Goal: Register for event/course

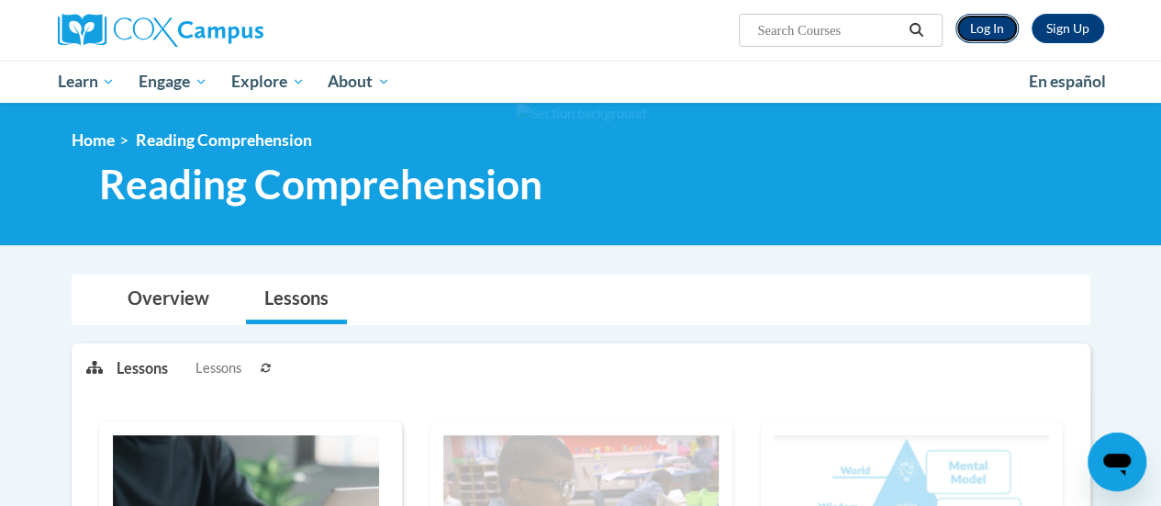
click at [1003, 30] on link "Log In" at bounding box center [987, 28] width 63 height 29
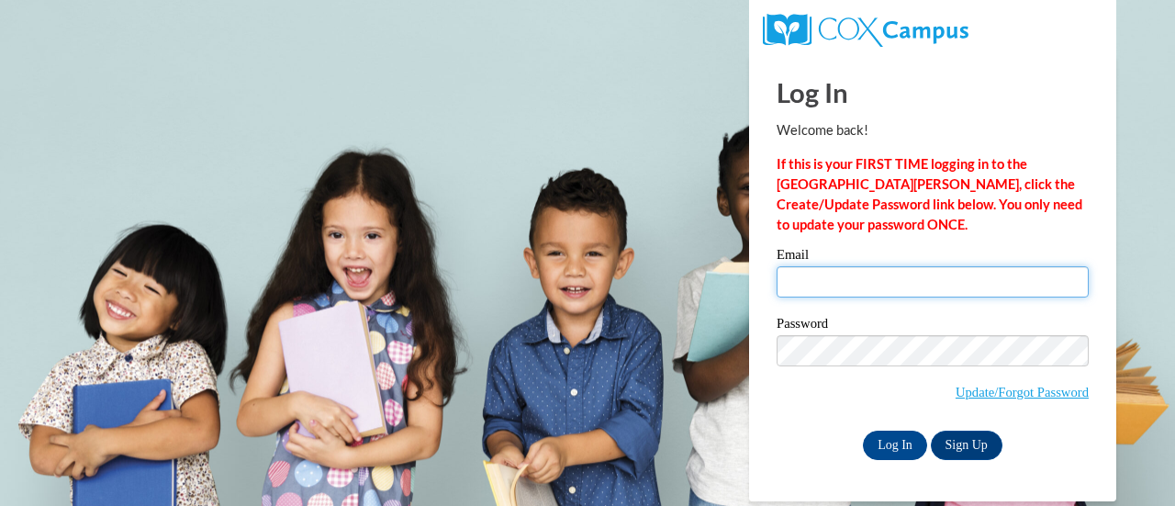
click at [837, 273] on input "Email" at bounding box center [933, 281] width 312 height 31
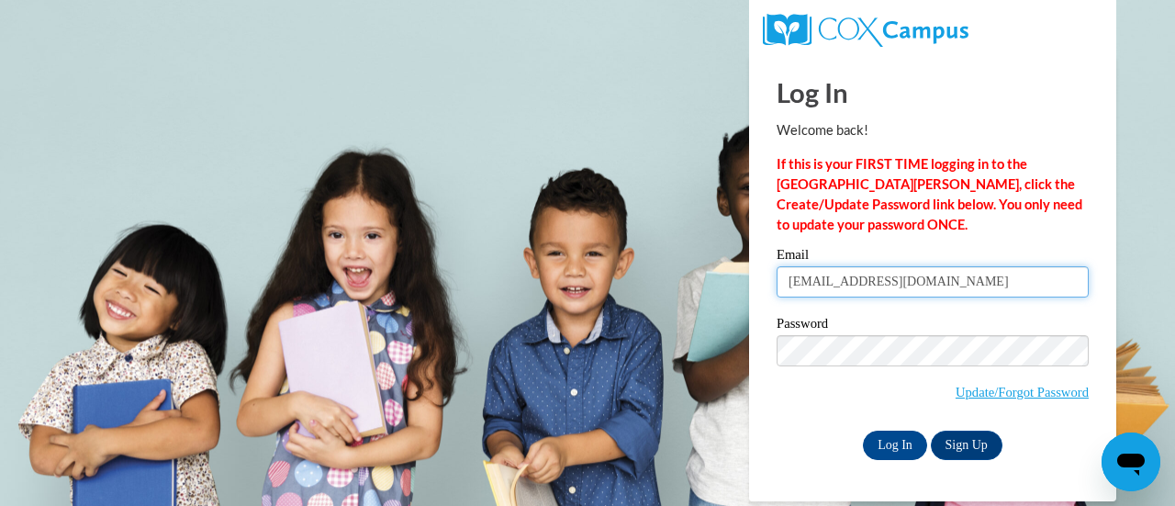
type input "gkretlow@wbsd-schools.org"
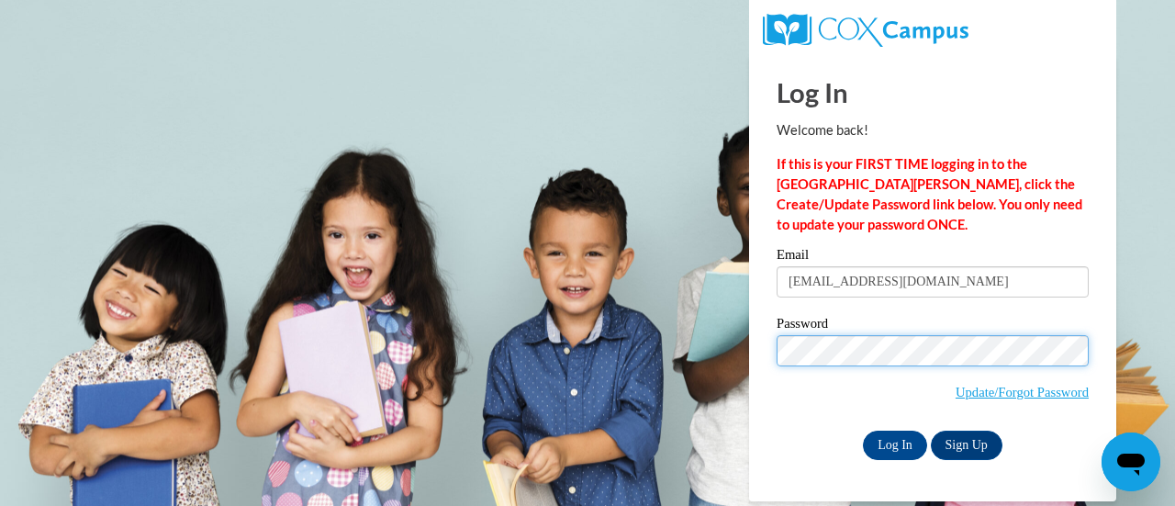
click at [863, 431] on input "Log In" at bounding box center [895, 445] width 64 height 29
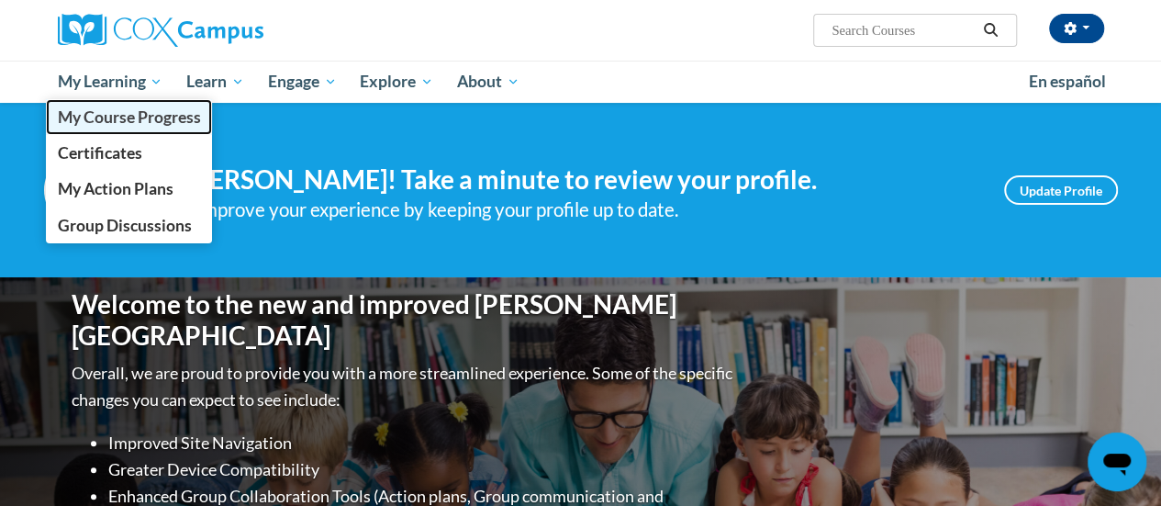
click at [145, 115] on span "My Course Progress" at bounding box center [128, 116] width 143 height 19
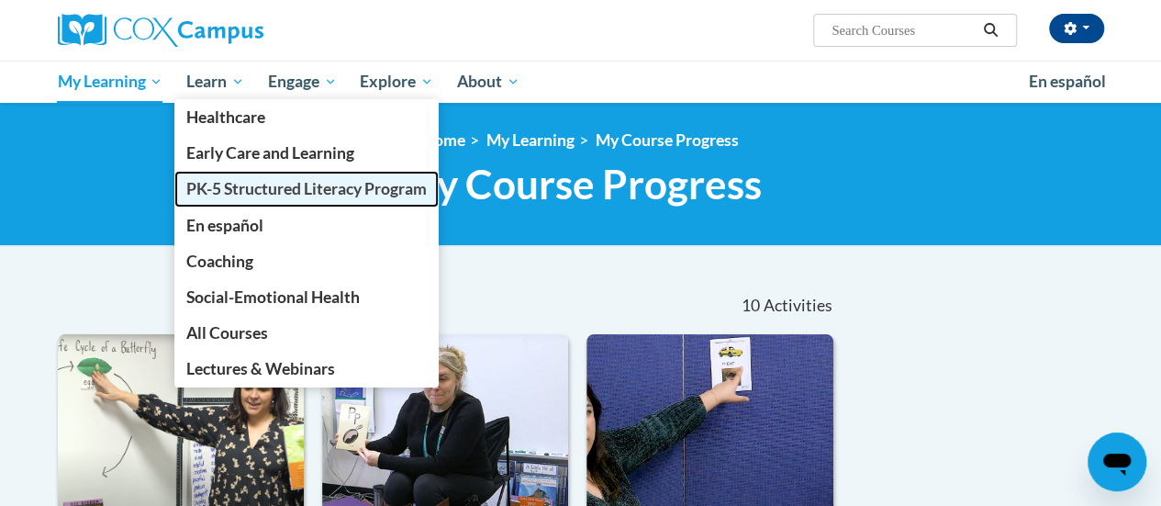
click at [360, 183] on span "PK-5 Structured Literacy Program" at bounding box center [306, 188] width 241 height 19
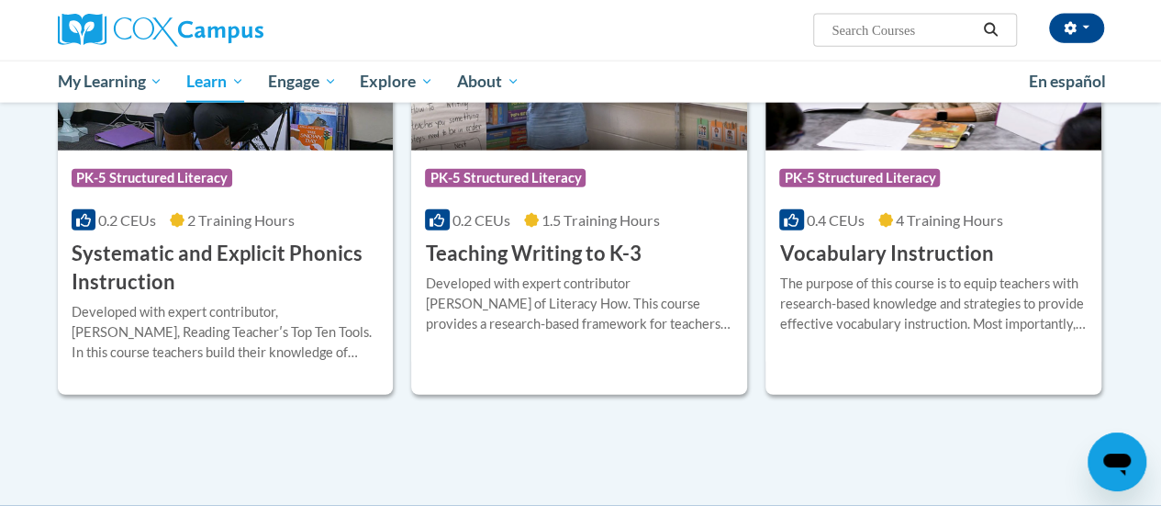
scroll to position [2207, 0]
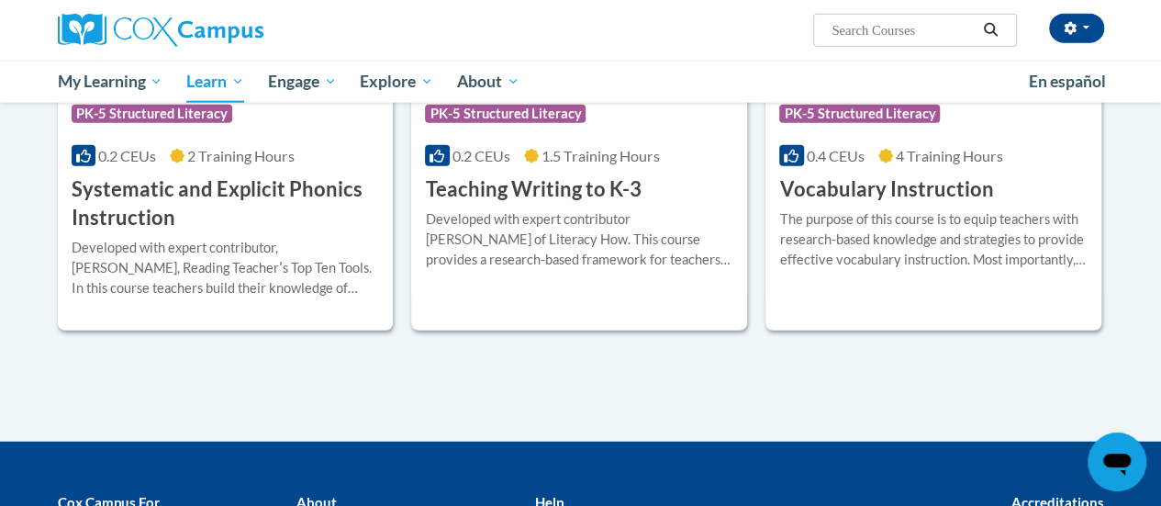
click at [1014, 264] on div "The purpose of this course is to equip teachers with research-based knowledge a…" at bounding box center [934, 239] width 308 height 61
click at [1005, 264] on div "The purpose of this course is to equip teachers with research-based knowledge a…" at bounding box center [934, 239] width 308 height 61
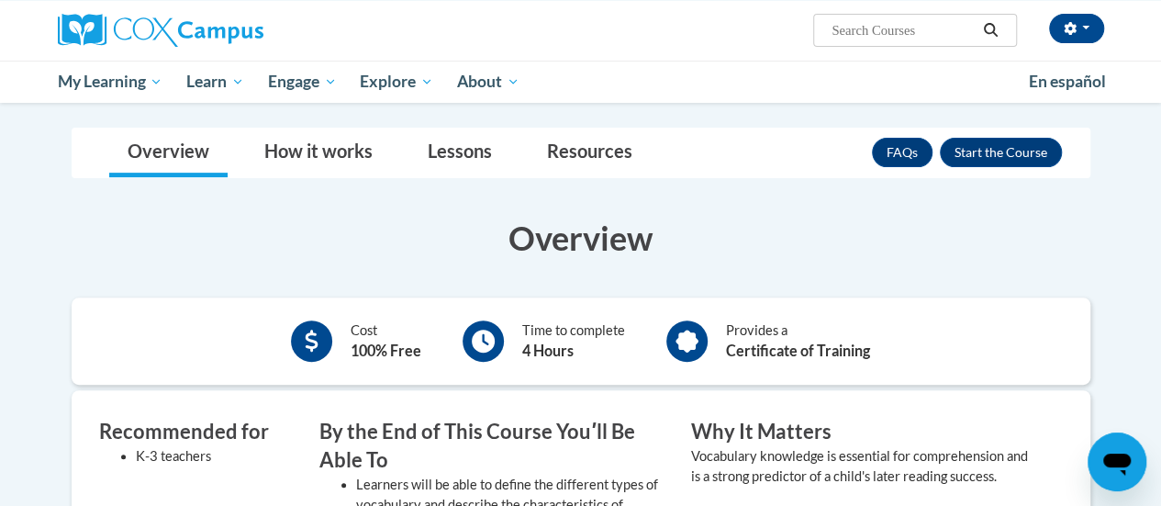
scroll to position [248, 0]
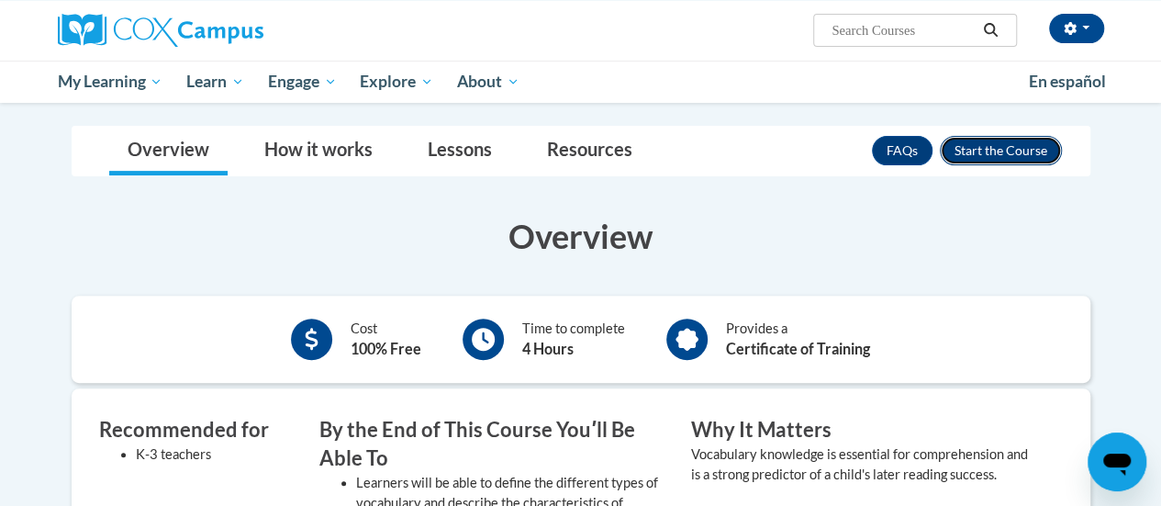
click at [1012, 146] on button "Enroll" at bounding box center [1001, 150] width 122 height 29
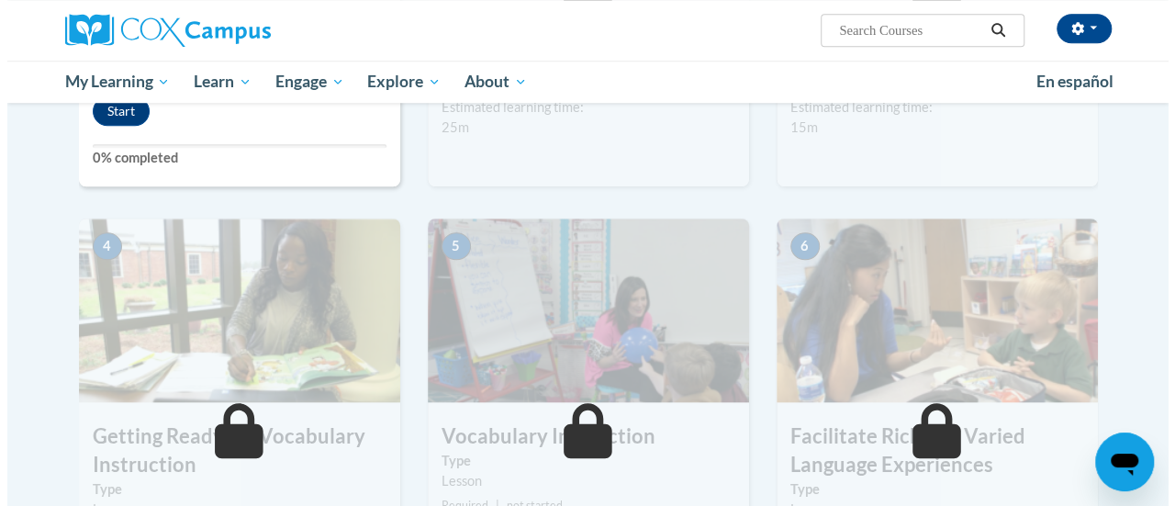
scroll to position [713, 0]
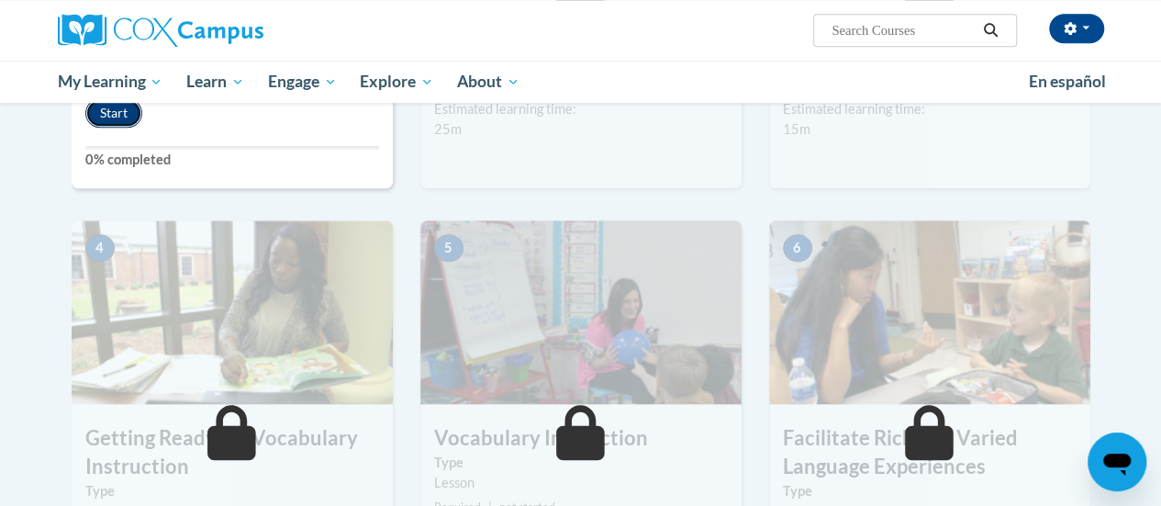
click at [118, 113] on button "Start" at bounding box center [113, 112] width 57 height 29
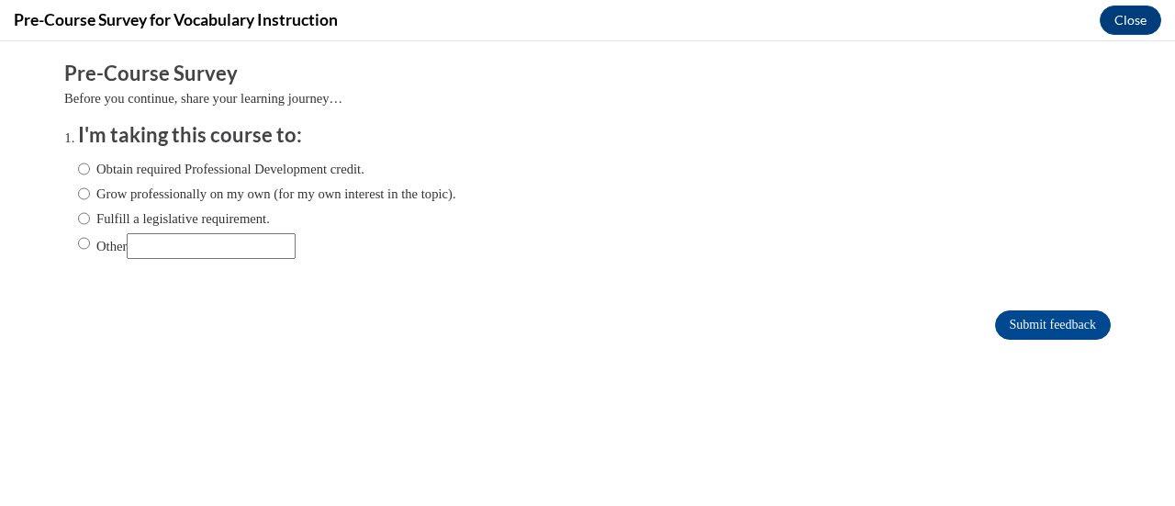
scroll to position [0, 0]
click at [78, 222] on input "Fulfill a legislative requirement." at bounding box center [84, 218] width 12 height 20
radio input "true"
click at [1016, 318] on input "Submit feedback" at bounding box center [1053, 324] width 116 height 29
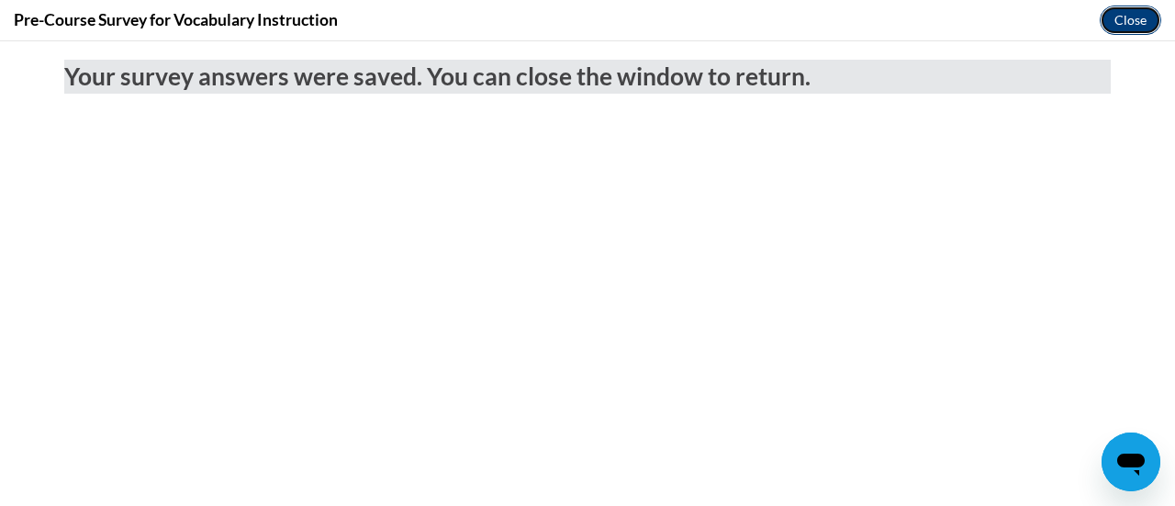
click at [1110, 21] on button "Close" at bounding box center [1131, 20] width 62 height 29
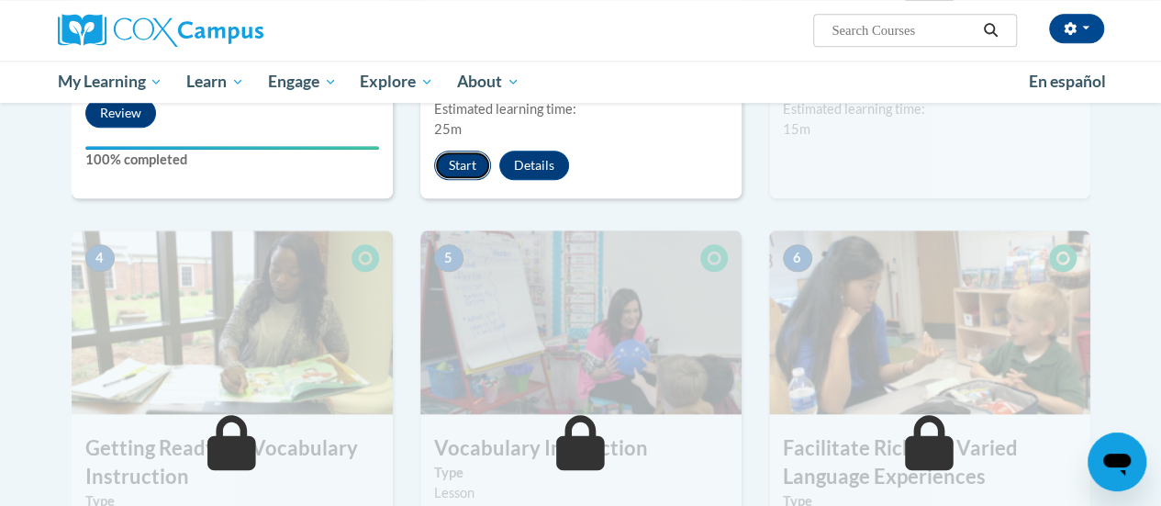
click at [468, 165] on button "Start" at bounding box center [462, 165] width 57 height 29
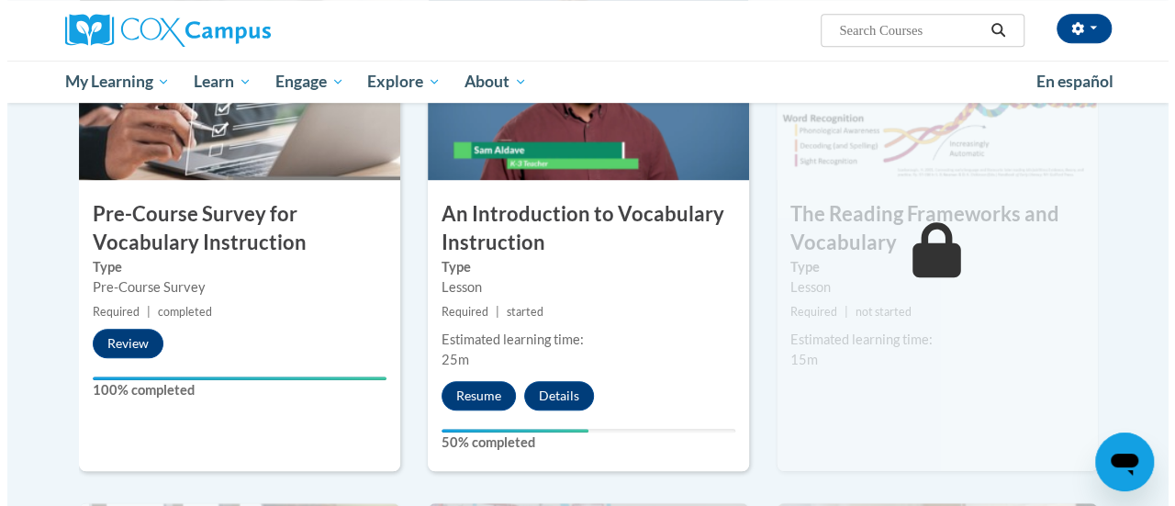
scroll to position [492, 0]
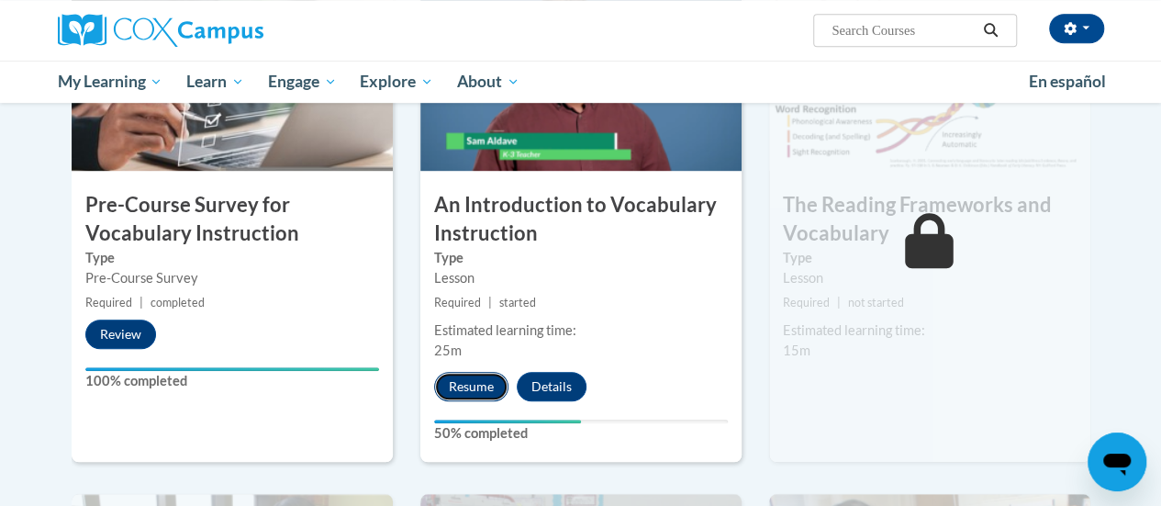
click at [455, 380] on button "Resume" at bounding box center [471, 386] width 74 height 29
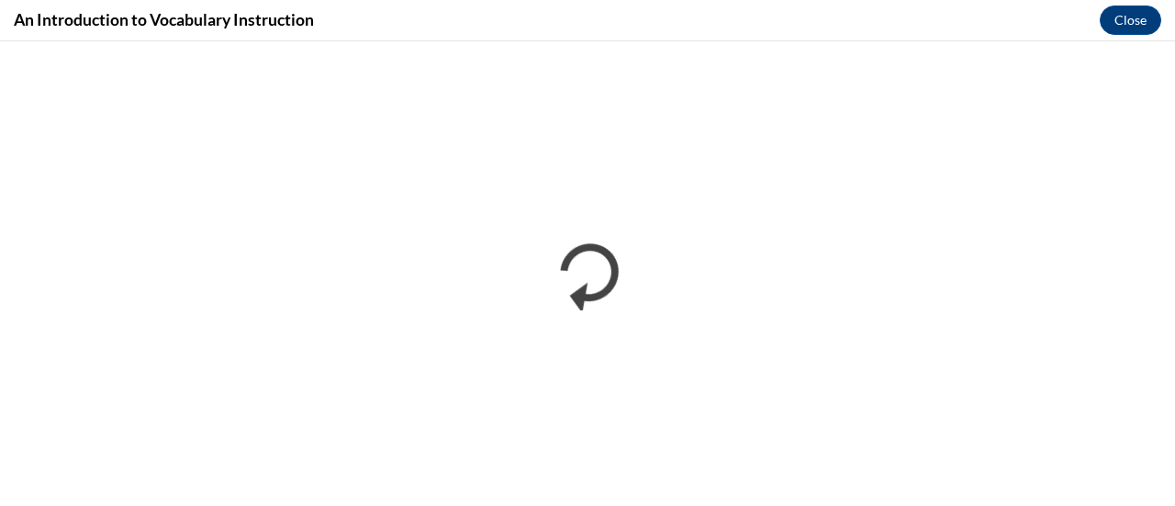
scroll to position [0, 0]
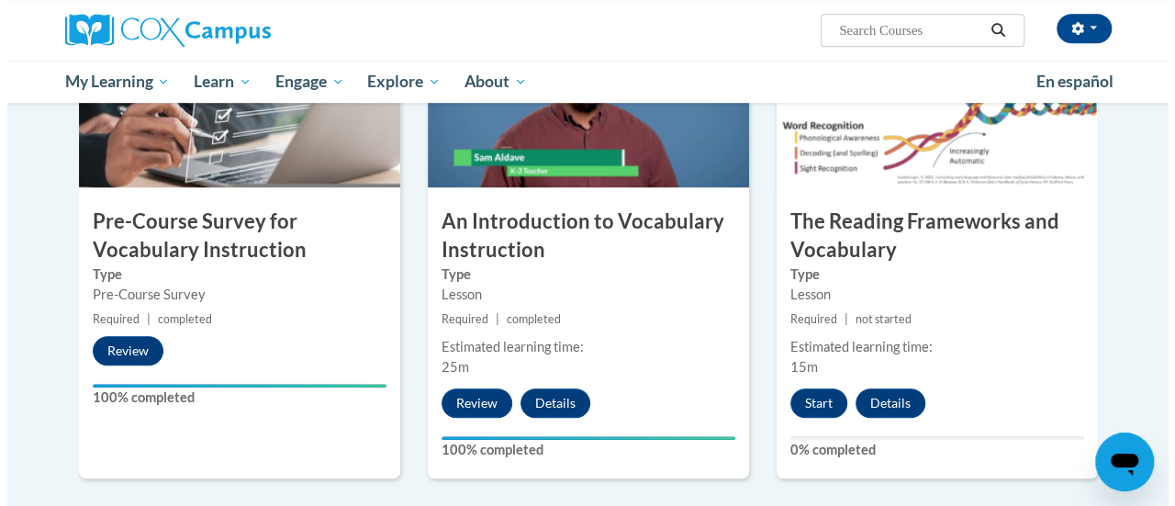
scroll to position [494, 0]
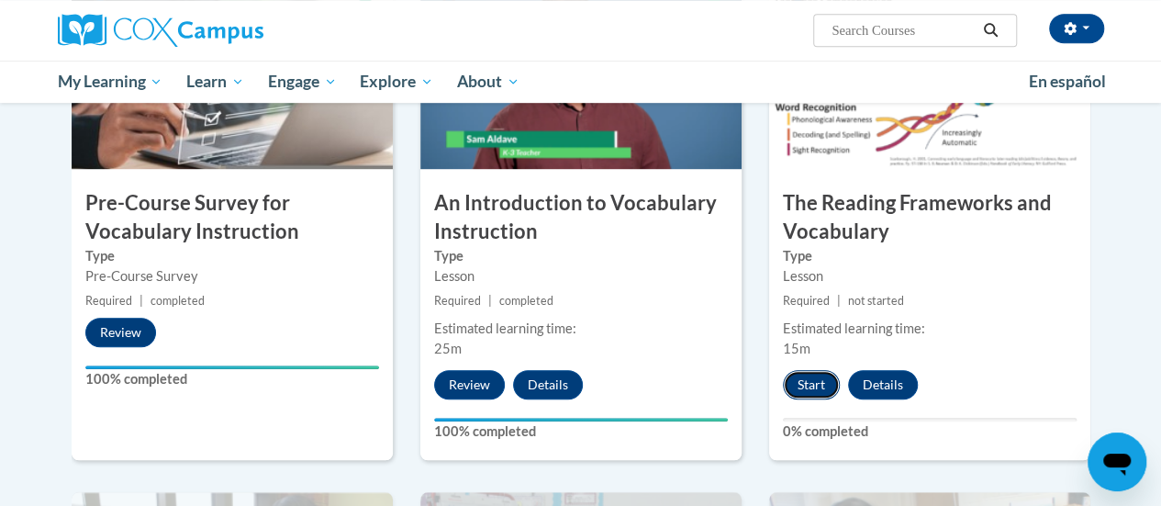
click at [799, 380] on button "Start" at bounding box center [811, 384] width 57 height 29
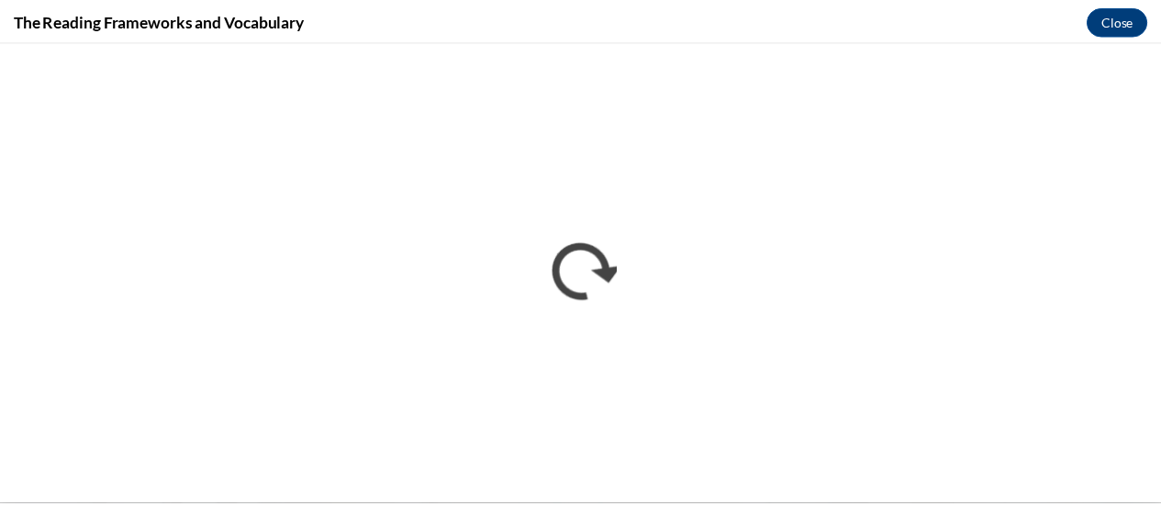
scroll to position [0, 0]
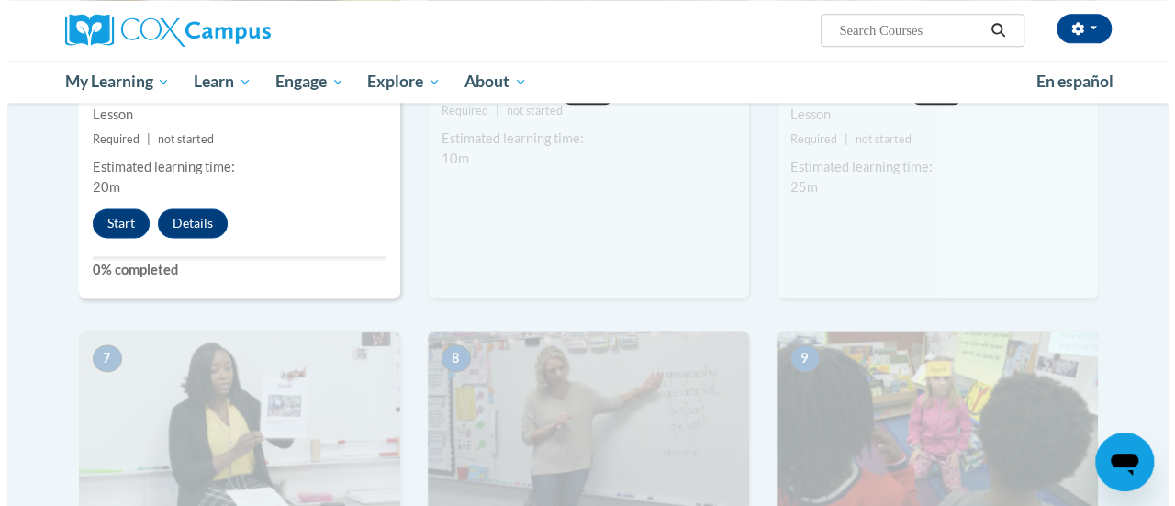
scroll to position [1160, 0]
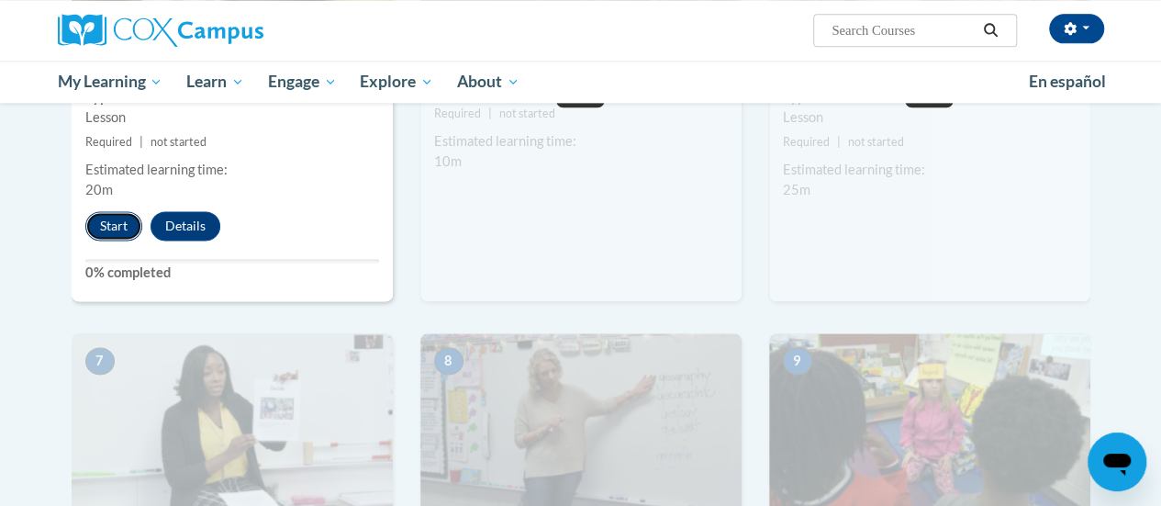
click at [129, 233] on button "Start" at bounding box center [113, 225] width 57 height 29
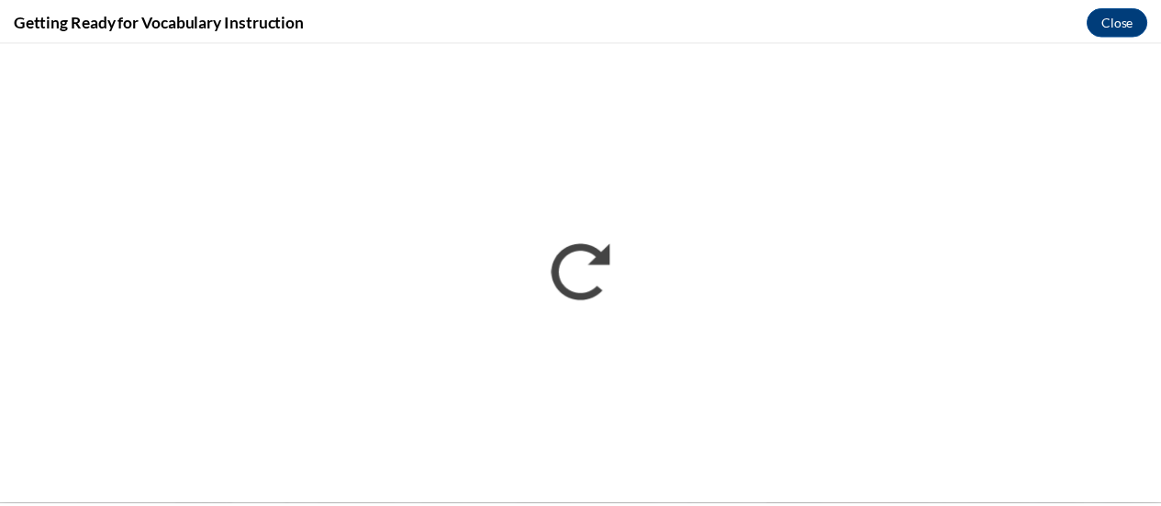
scroll to position [0, 0]
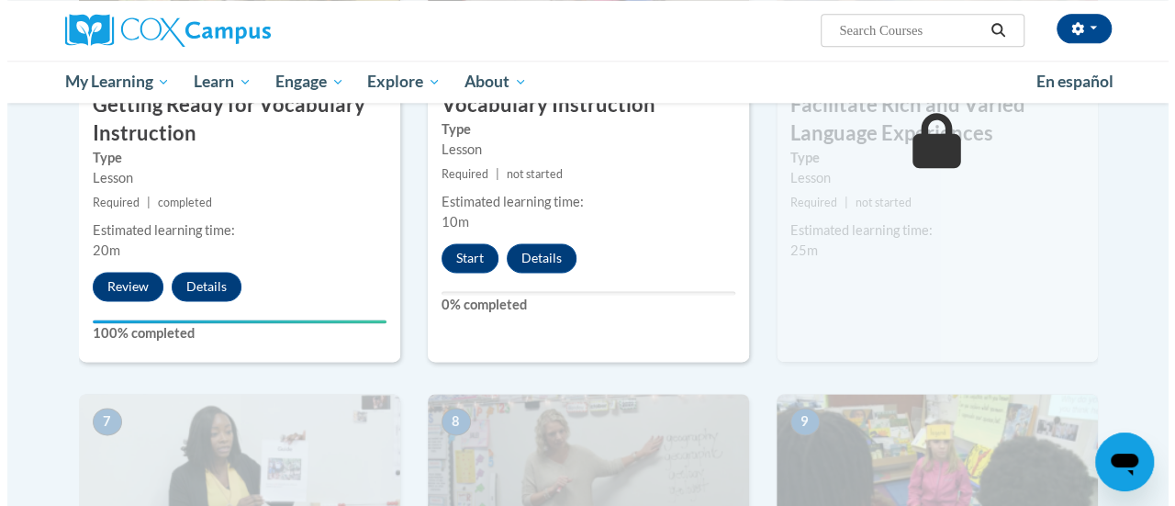
scroll to position [1096, 0]
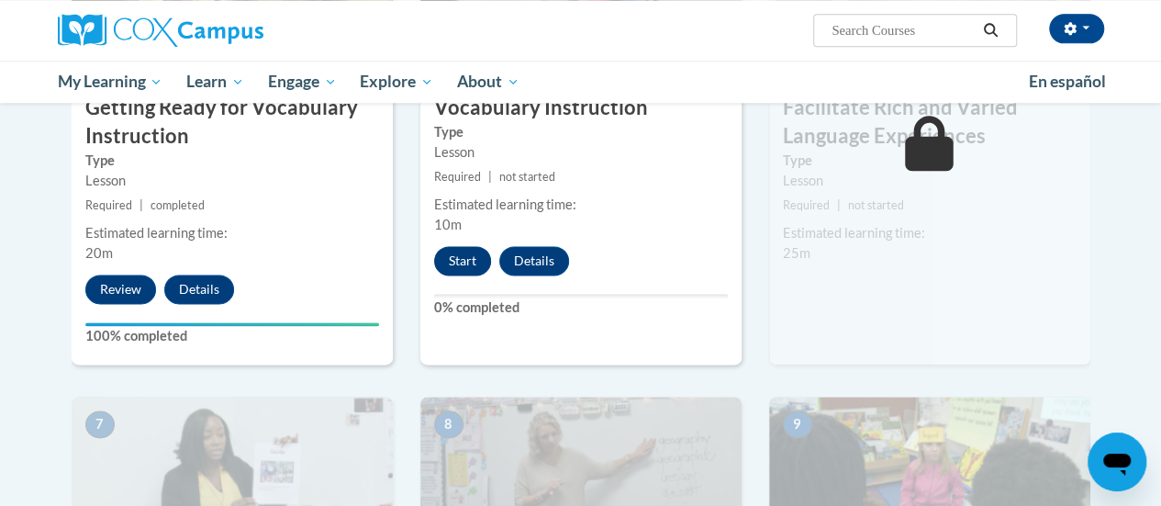
click at [457, 264] on button "Start" at bounding box center [462, 260] width 57 height 29
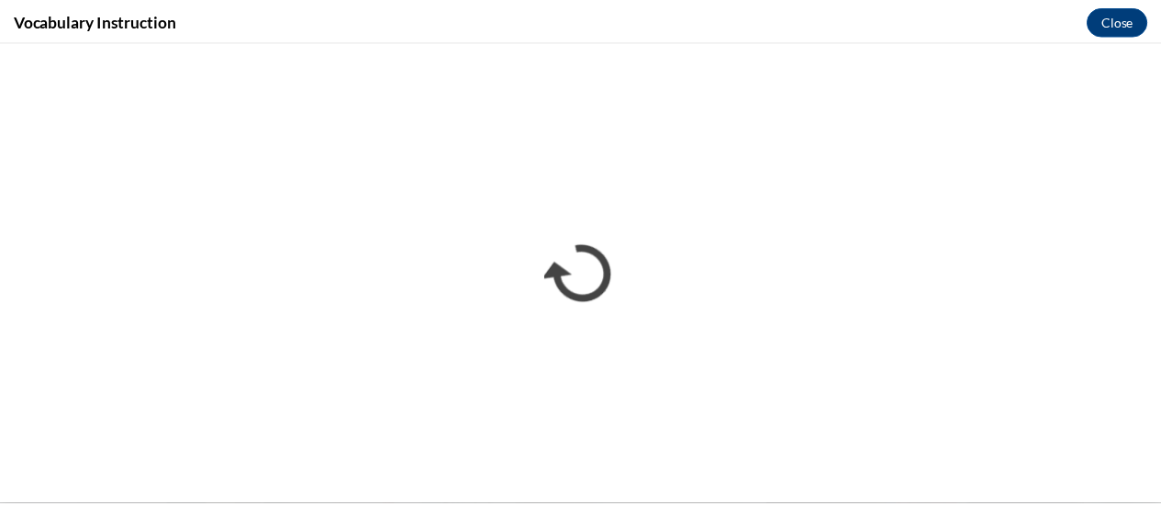
scroll to position [0, 0]
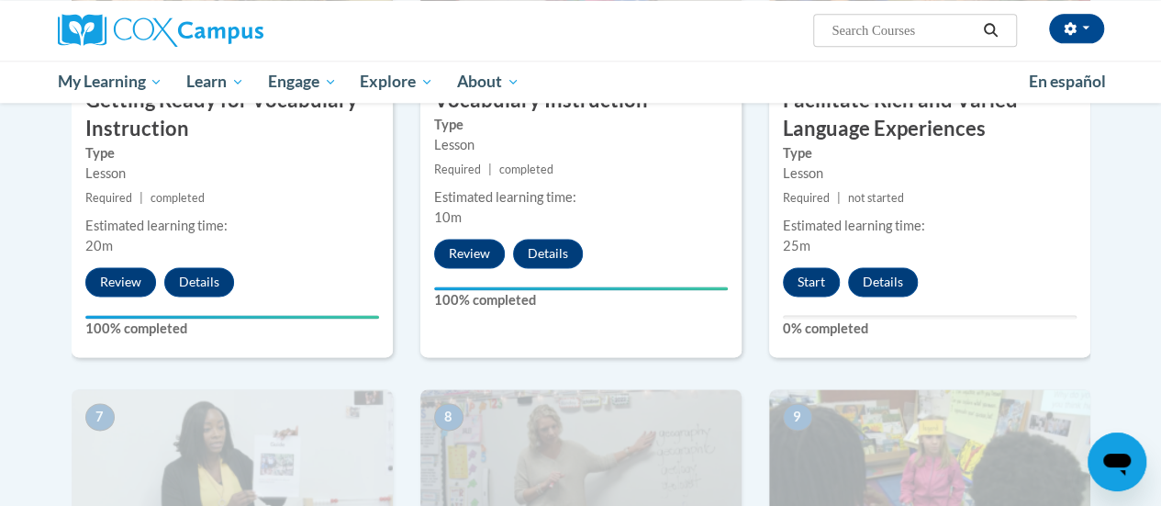
scroll to position [1104, 0]
